Goal: Information Seeking & Learning: Find specific fact

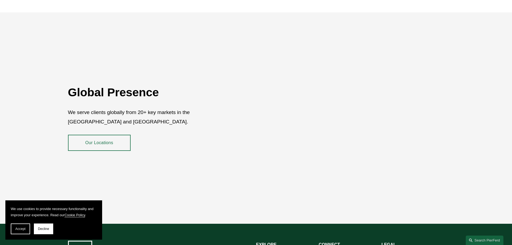
scroll to position [984, 0]
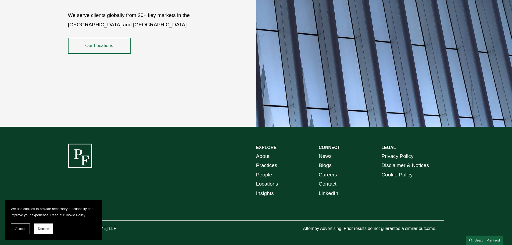
click at [260, 152] on link "About" at bounding box center [262, 156] width 13 height 9
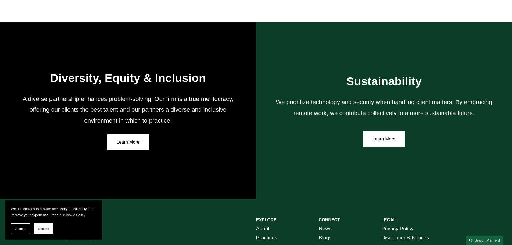
scroll to position [992, 0]
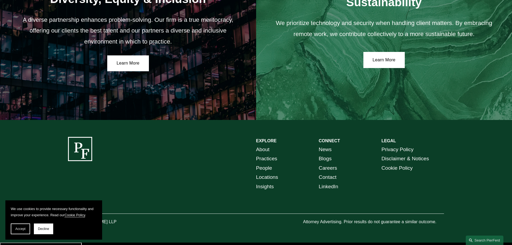
click at [271, 181] on link "Locations" at bounding box center [267, 176] width 22 height 9
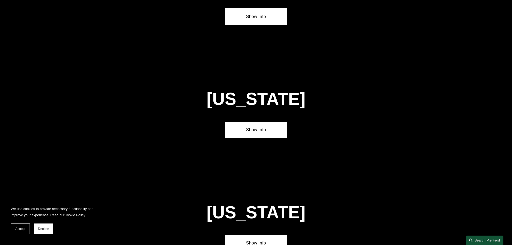
scroll to position [1343, 0]
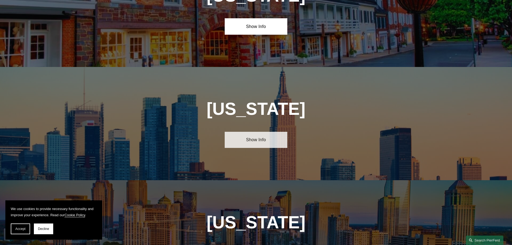
click at [257, 132] on link "Show Info" at bounding box center [256, 140] width 63 height 16
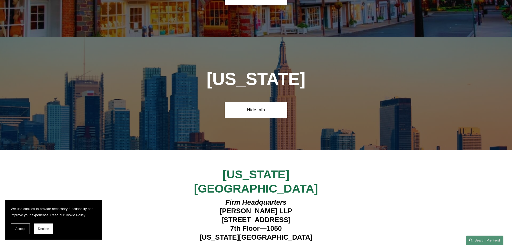
scroll to position [1451, 0]
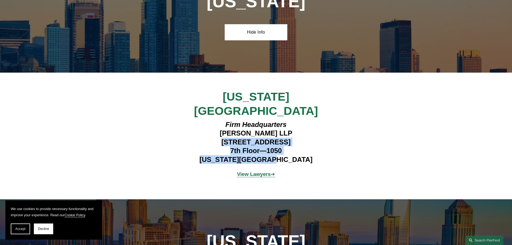
drag, startPoint x: 208, startPoint y: 95, endPoint x: 290, endPoint y: 113, distance: 83.6
click at [290, 120] on h4 "Firm Headquarters Pierson Ferdinand LLP 1270 Avenue of the Americas 7th Floor—1…" at bounding box center [256, 142] width 157 height 44
copy h4 "1270 Avenue of the Americas 7th Floor—1050 New York, NY 10020"
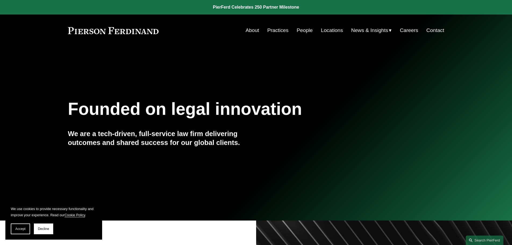
scroll to position [559, 0]
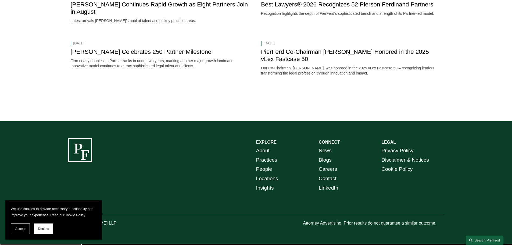
scroll to position [842, 0]
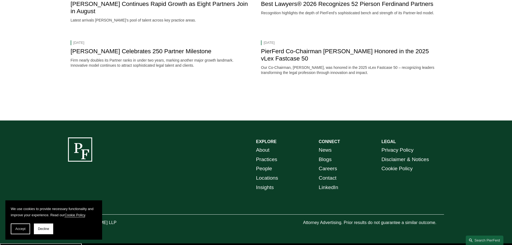
click at [328, 180] on link "Contact" at bounding box center [328, 177] width 18 height 9
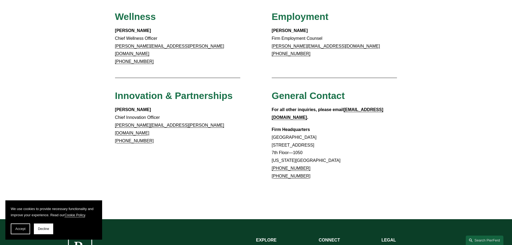
scroll to position [502, 0]
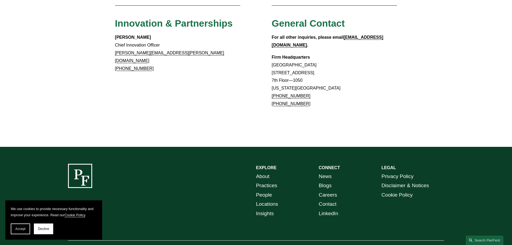
click at [326, 165] on strong "CONNECT" at bounding box center [329, 167] width 21 height 5
click at [264, 209] on link "Insights" at bounding box center [265, 213] width 18 height 9
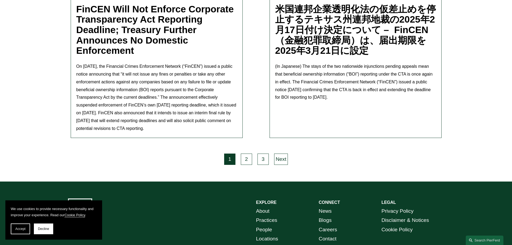
scroll to position [1547, 0]
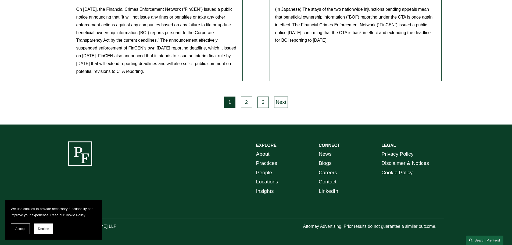
click at [269, 178] on link "Locations" at bounding box center [267, 181] width 22 height 9
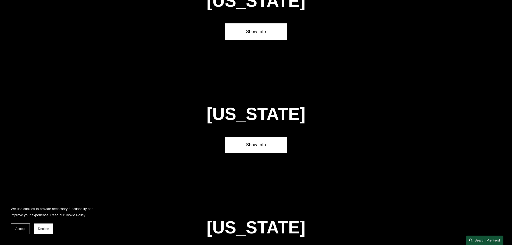
scroll to position [1332, 0]
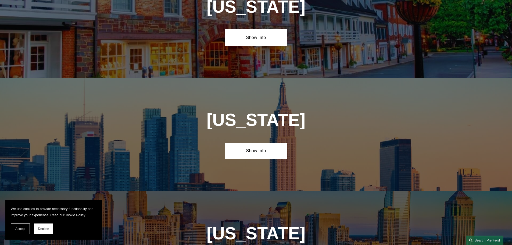
drag, startPoint x: 263, startPoint y: 233, endPoint x: 263, endPoint y: 226, distance: 7.3
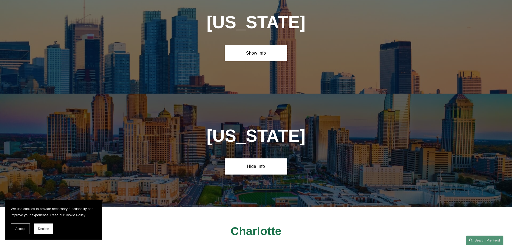
scroll to position [1359, 0]
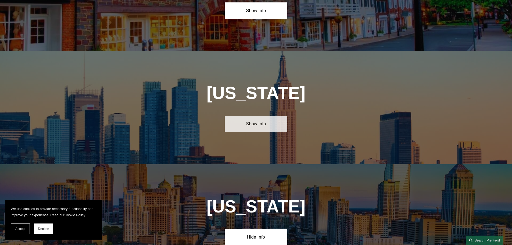
click at [264, 116] on link "Show Info" at bounding box center [256, 124] width 63 height 16
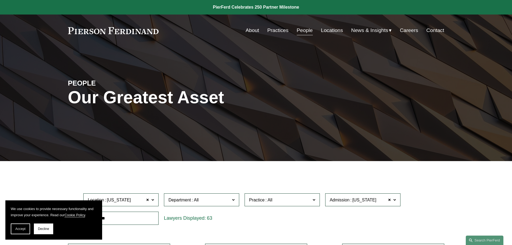
click at [253, 30] on link "About" at bounding box center [252, 30] width 13 height 10
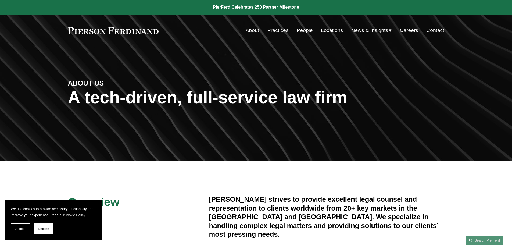
click at [433, 27] on link "Contact" at bounding box center [435, 30] width 18 height 10
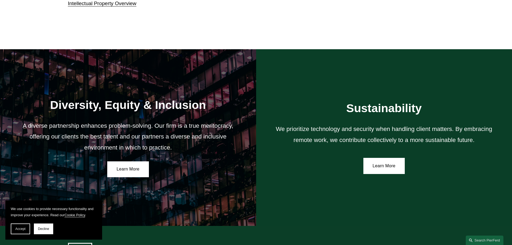
scroll to position [992, 0]
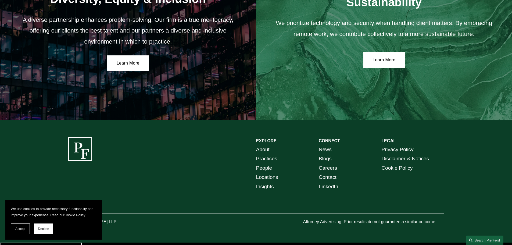
click at [43, 227] on span "Decline" at bounding box center [43, 229] width 11 height 4
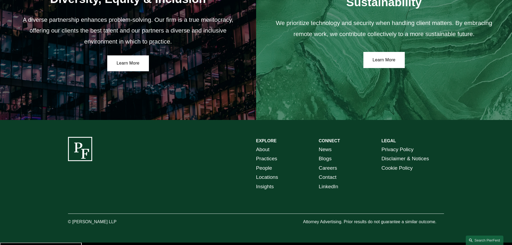
click at [263, 151] on link "About" at bounding box center [262, 149] width 13 height 9
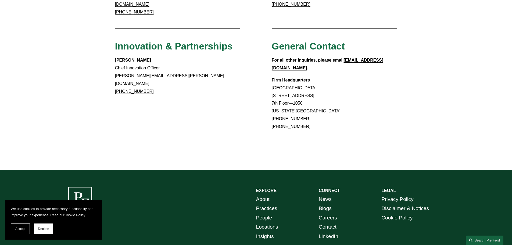
scroll to position [502, 0]
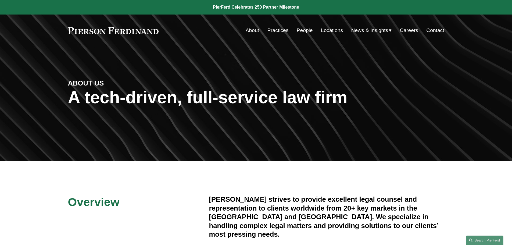
click at [106, 33] on link at bounding box center [113, 30] width 91 height 7
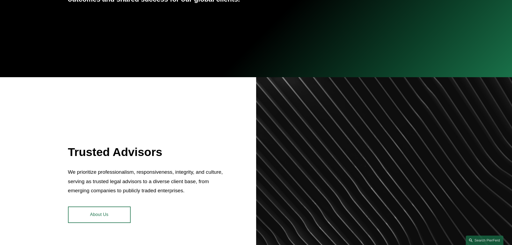
scroll to position [215, 0]
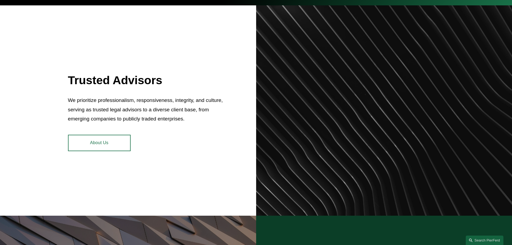
click at [107, 142] on link "About Us" at bounding box center [99, 143] width 63 height 16
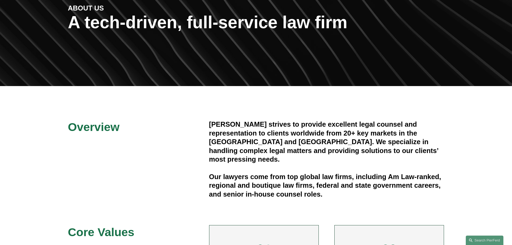
scroll to position [134, 0]
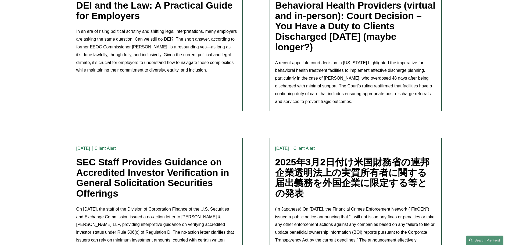
scroll to position [1300, 0]
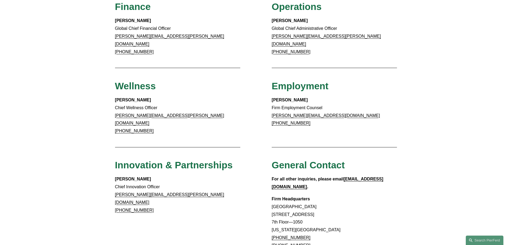
scroll to position [444, 0]
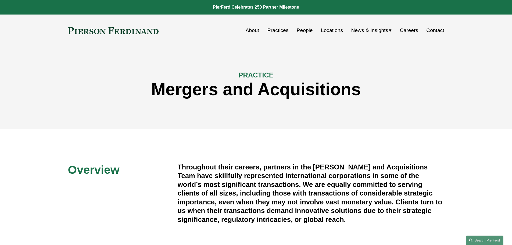
scroll to position [2, 0]
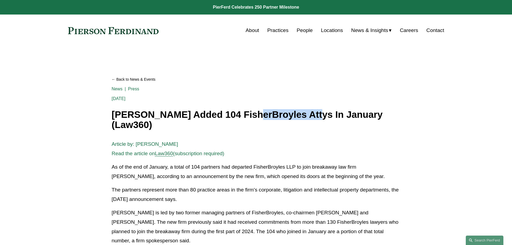
drag, startPoint x: 248, startPoint y: 113, endPoint x: 308, endPoint y: 116, distance: 60.0
click at [308, 116] on h1 "[PERSON_NAME] Added 104 FisherBroyles Attys In January (Law360)" at bounding box center [255, 119] width 289 height 21
copy h1 "FisherBroyles"
